Goal: Entertainment & Leisure: Browse casually

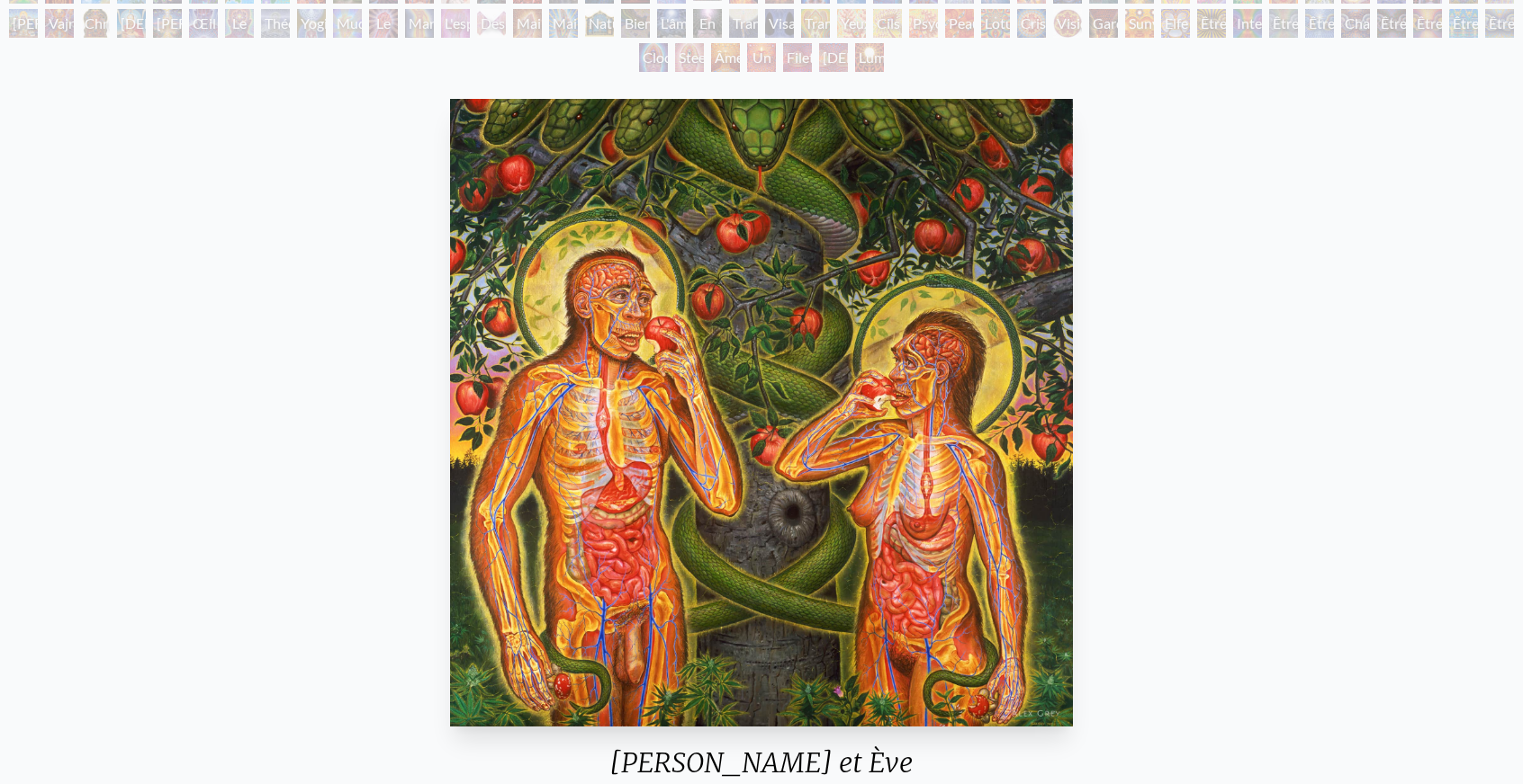
scroll to position [180, 0]
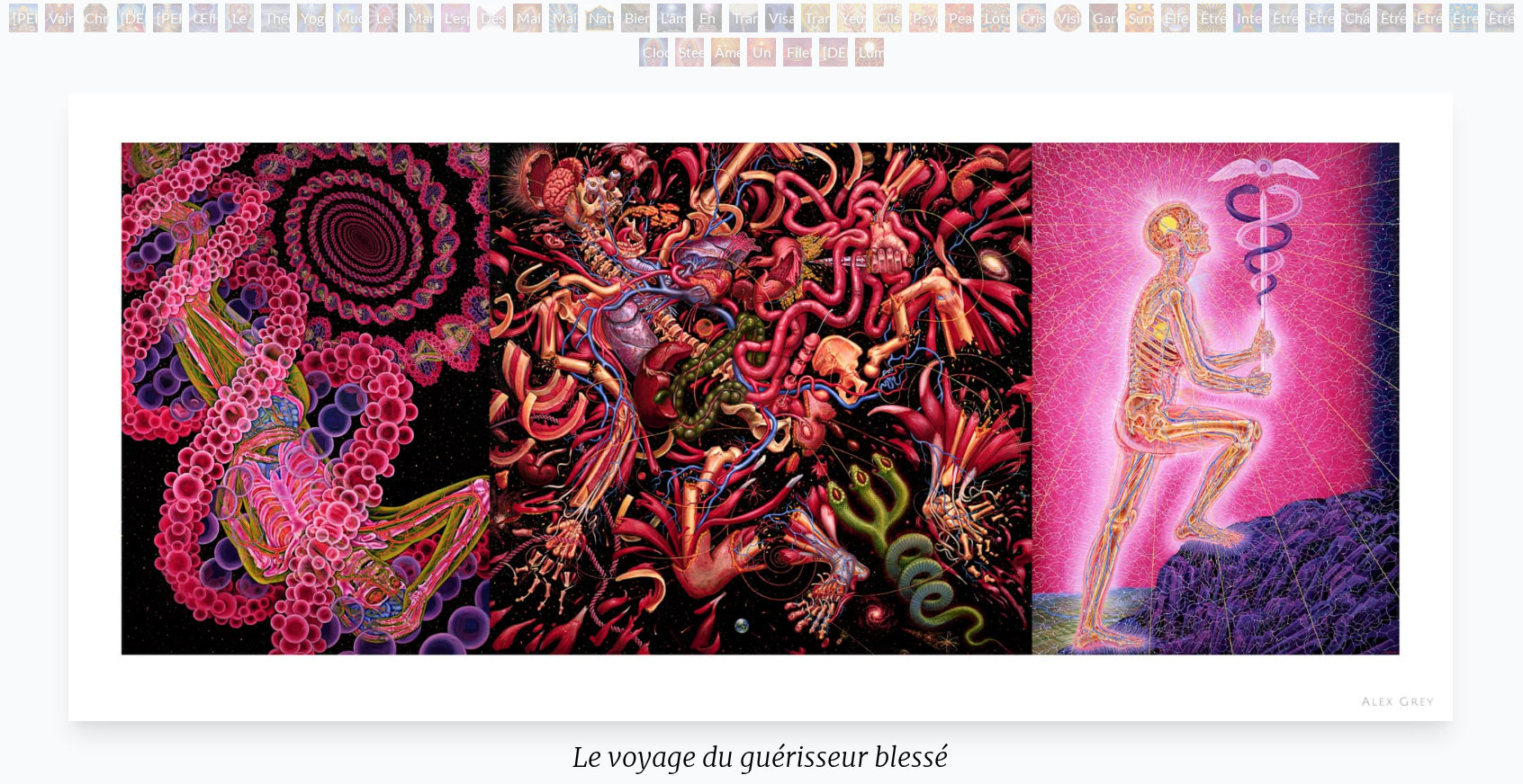
click at [1074, 0] on html "Art Écrits À propos" at bounding box center [762, 673] width 1523 height 1708
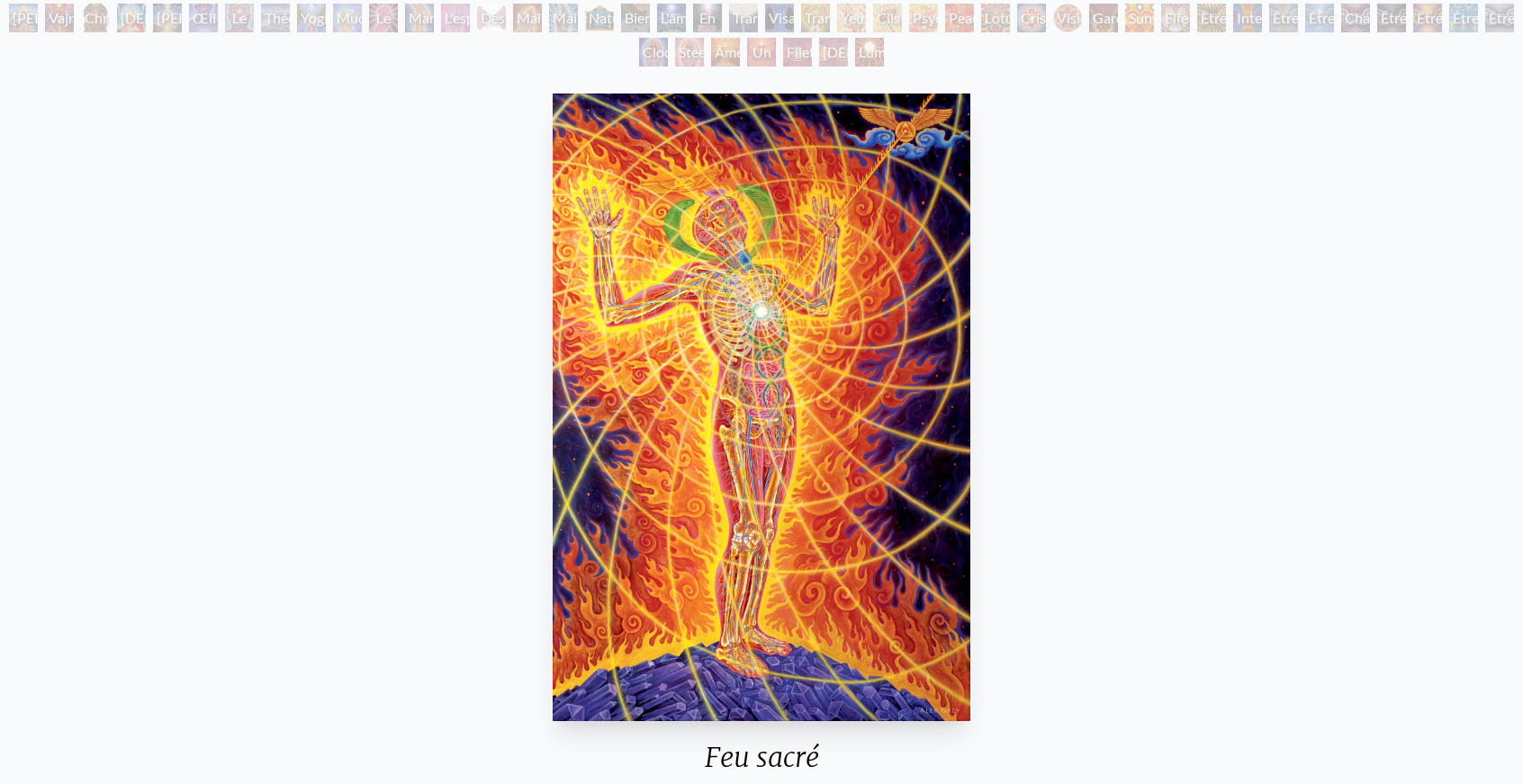
click at [756, 405] on img "63 / 133" at bounding box center [761, 407] width 417 height 628
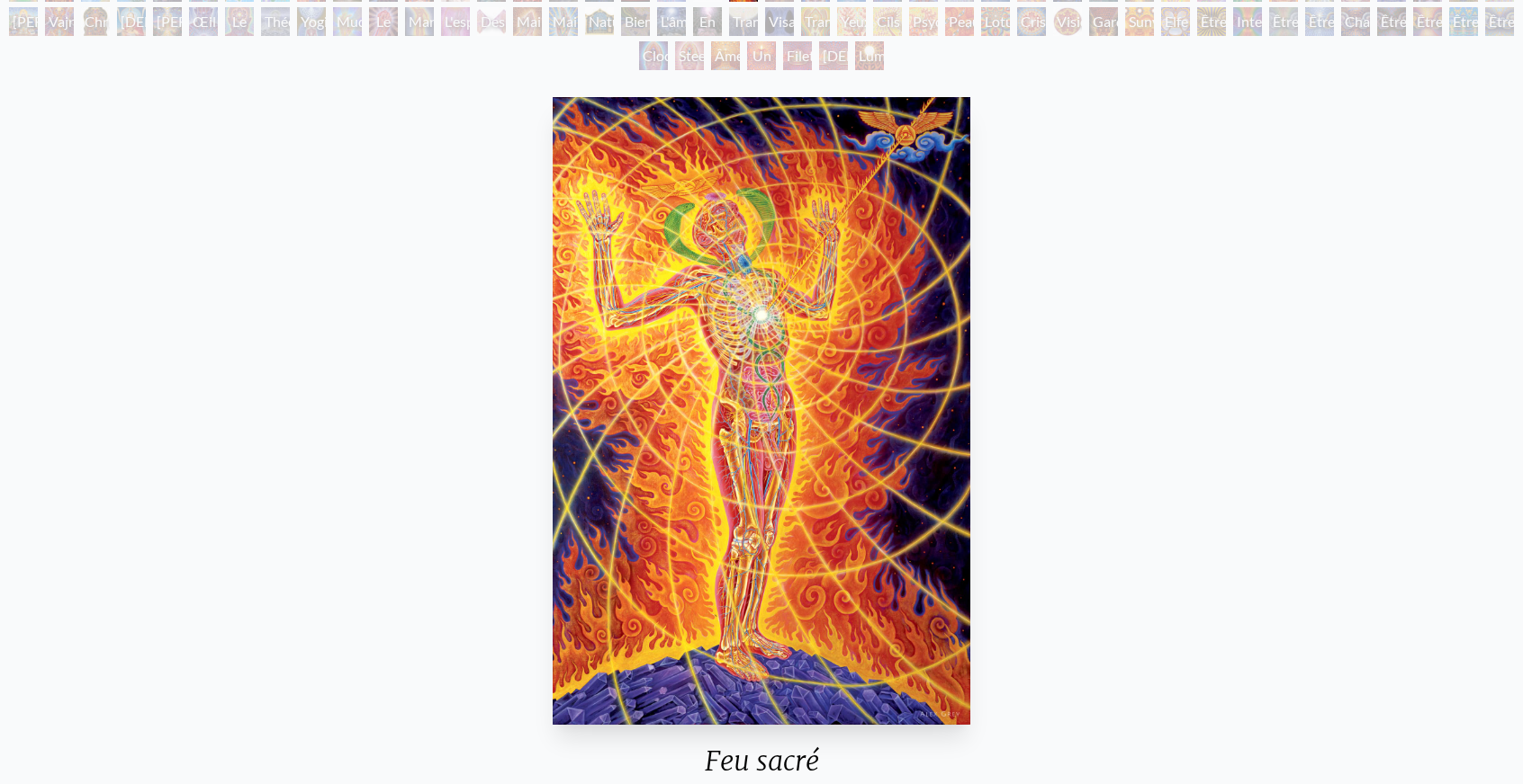
scroll to position [180, 0]
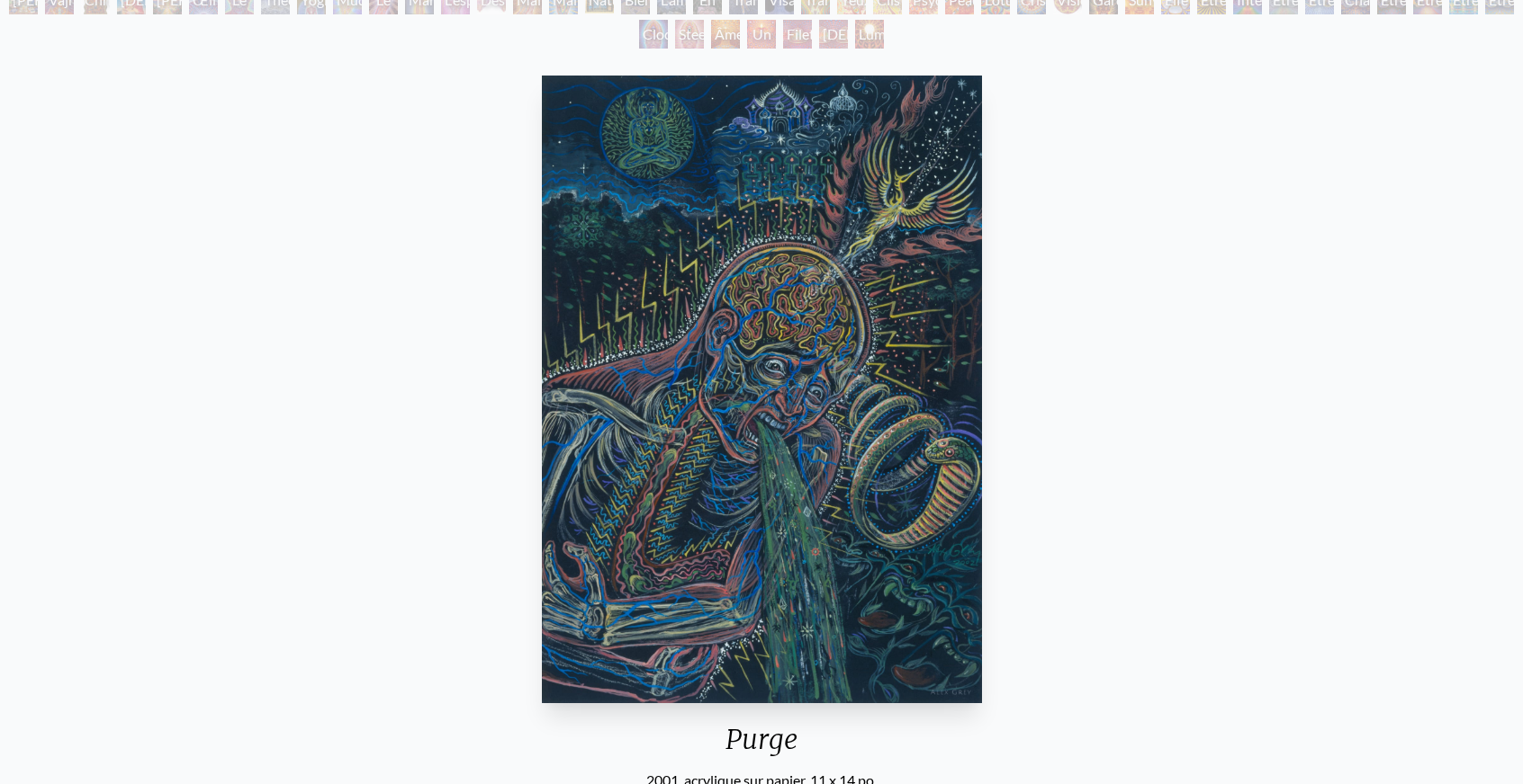
scroll to position [216, 0]
